Goal: Information Seeking & Learning: Understand process/instructions

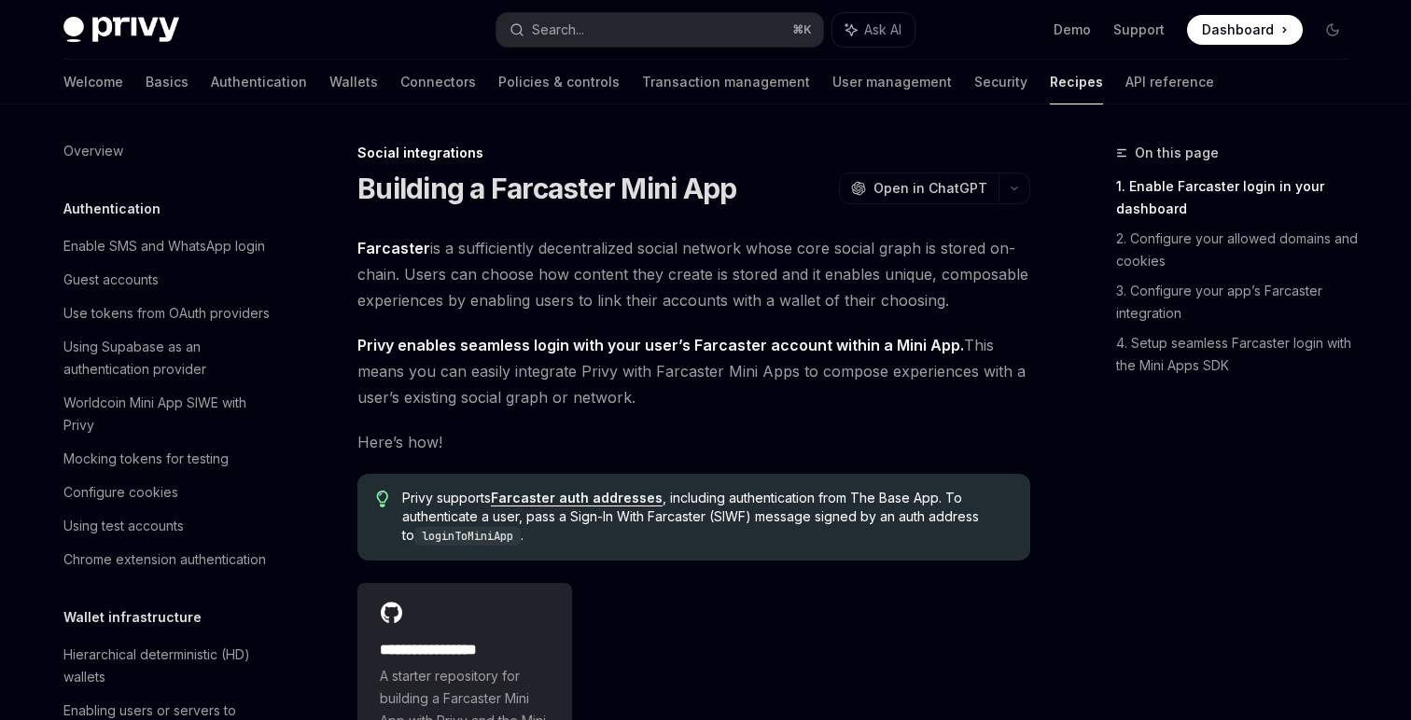
scroll to position [1200, 0]
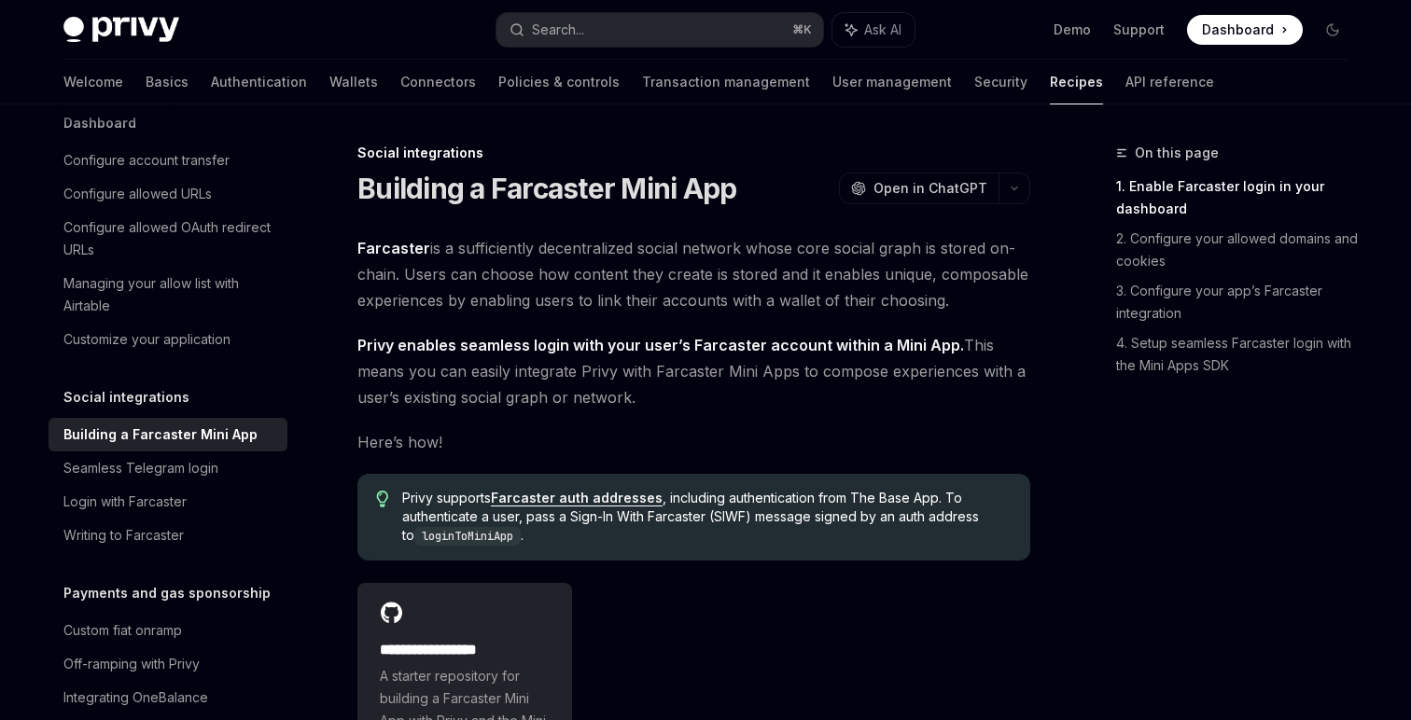
click at [714, 248] on span "Farcaster is a sufficiently decentralized social network whose core social grap…" at bounding box center [693, 274] width 673 height 78
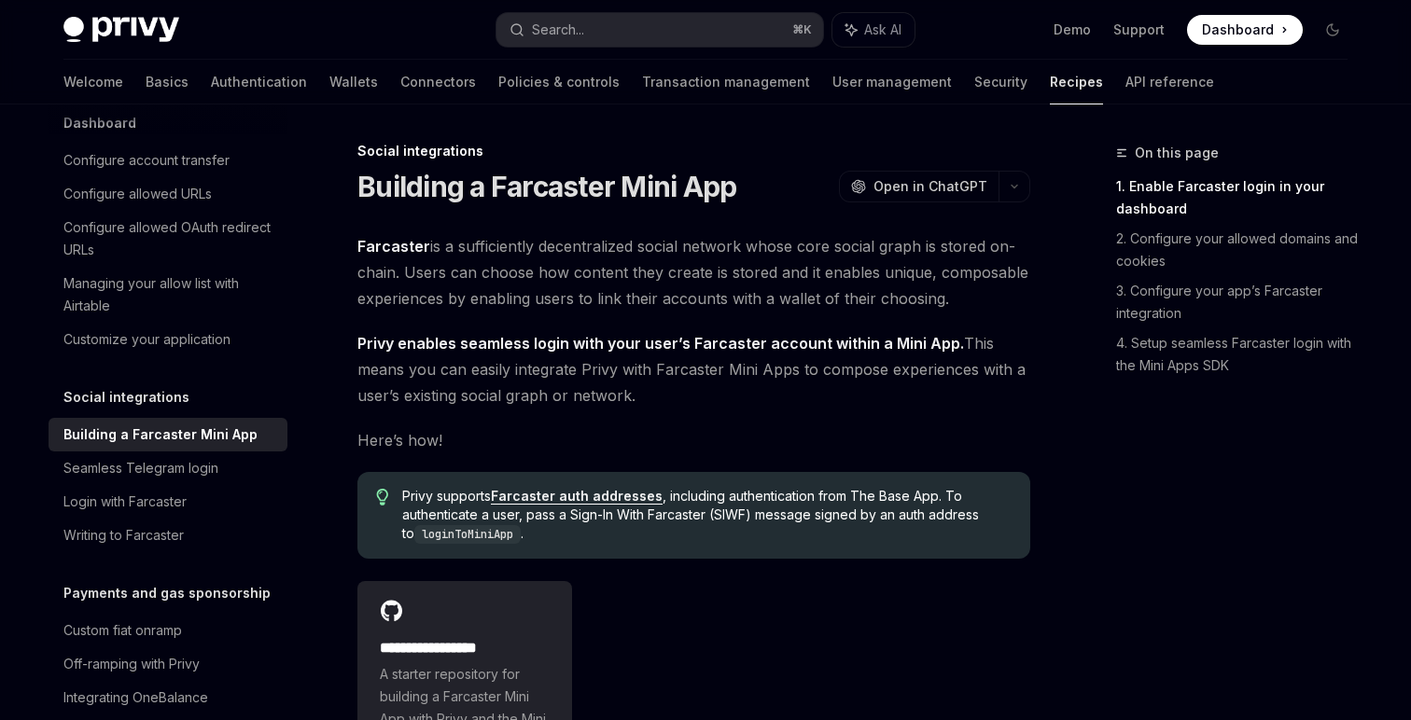
click at [988, 373] on span "Privy enables seamless login with your user’s Farcaster account within a Mini A…" at bounding box center [693, 369] width 673 height 78
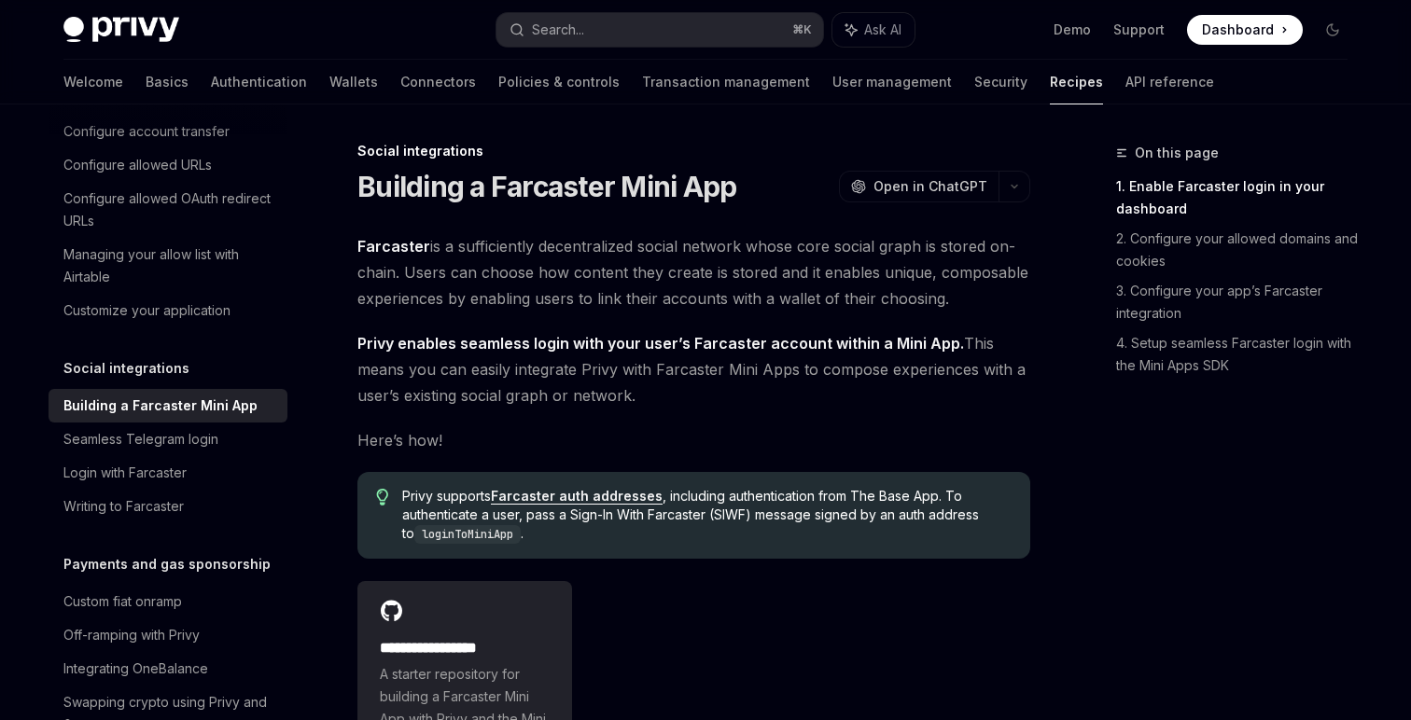
scroll to position [1233, 0]
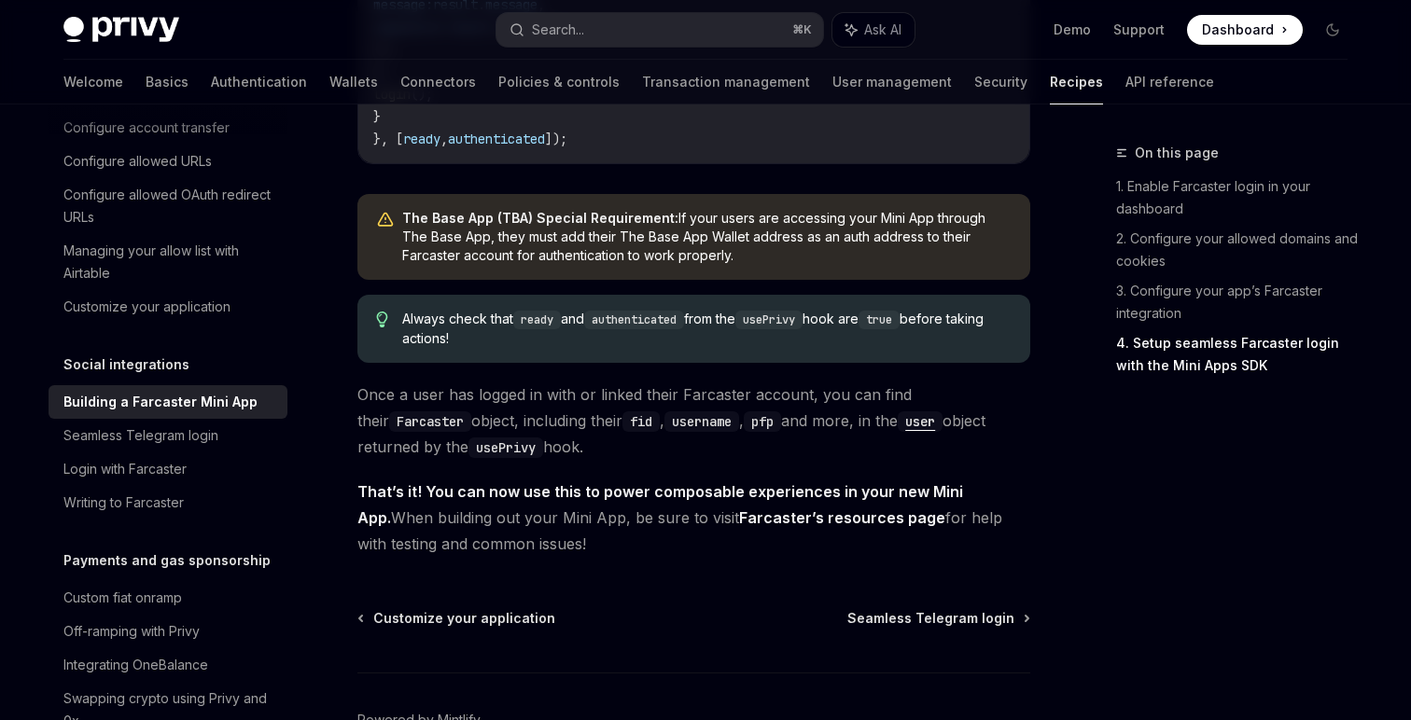
scroll to position [2872, 0]
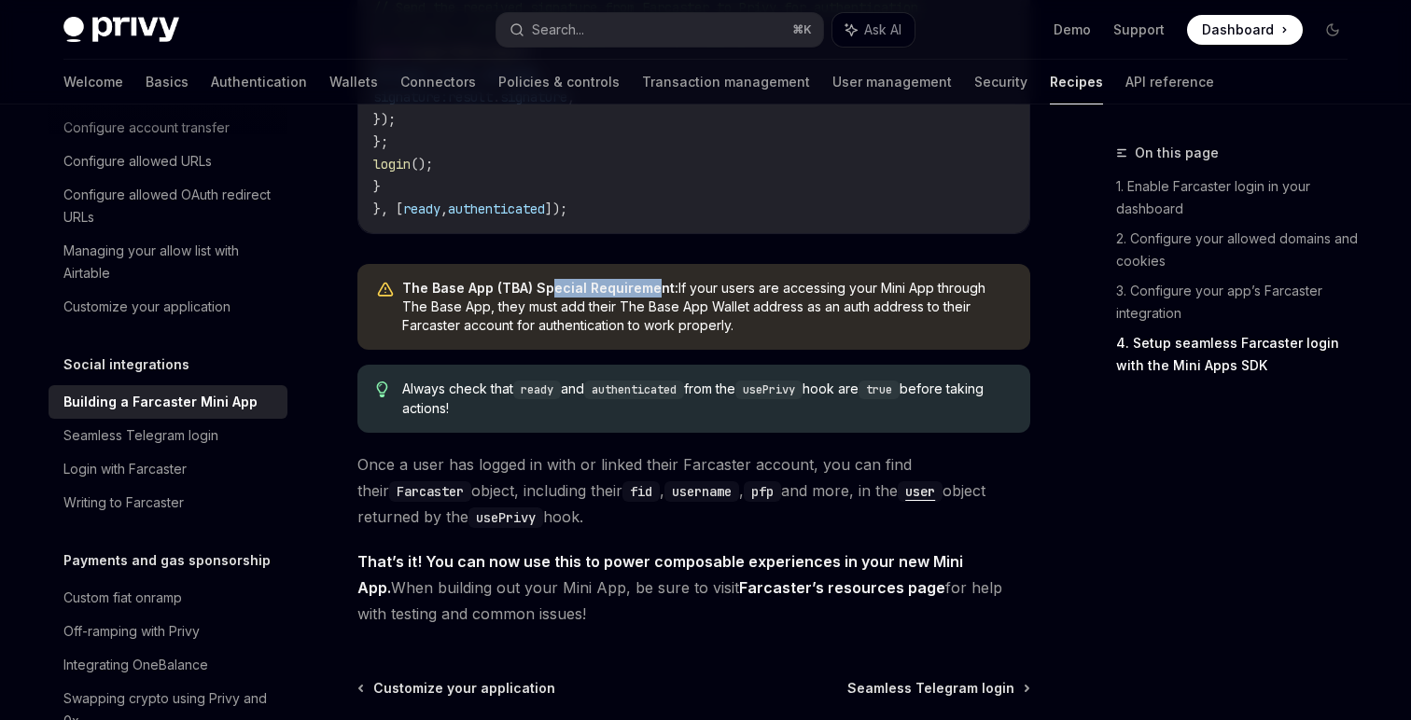
drag, startPoint x: 552, startPoint y: 364, endPoint x: 648, endPoint y: 365, distance: 96.1
click at [648, 296] on strong "The Base App (TBA) Special Requirement:" at bounding box center [540, 288] width 276 height 16
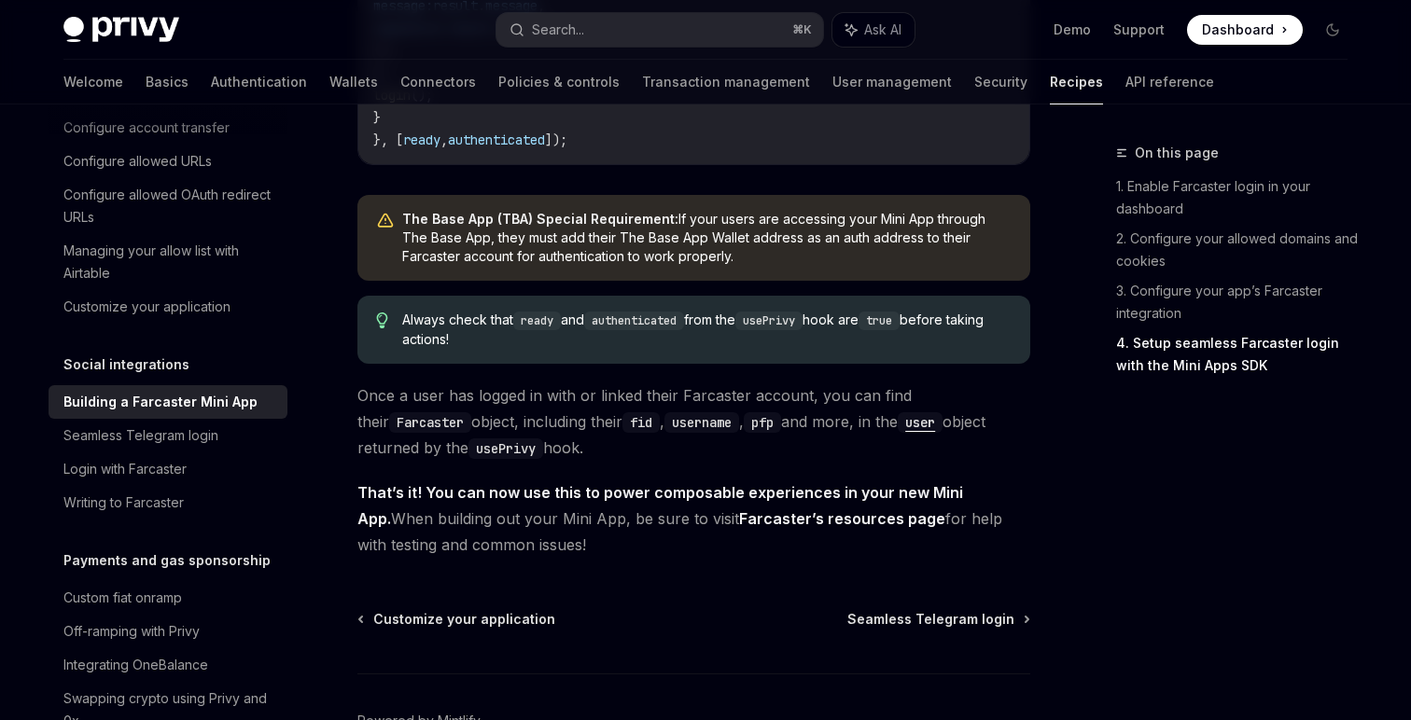
scroll to position [2938, 0]
